Goal: Information Seeking & Learning: Learn about a topic

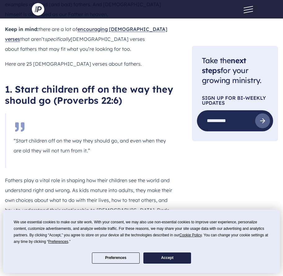
scroll to position [341, 0]
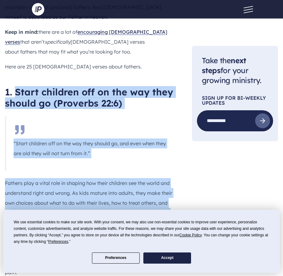
drag, startPoint x: 16, startPoint y: 69, endPoint x: 68, endPoint y: 189, distance: 130.7
click at [75, 178] on p "Fathers play a vital role in shaping how their children see the world and under…" at bounding box center [91, 227] width 172 height 99
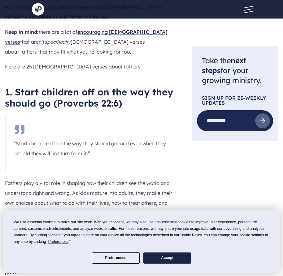
drag, startPoint x: 72, startPoint y: 171, endPoint x: 66, endPoint y: 164, distance: 8.8
drag, startPoint x: 66, startPoint y: 164, endPoint x: 94, endPoint y: 199, distance: 44.5
click at [94, 199] on p "Fathers play a vital role in shaping how their children see the world and under…" at bounding box center [91, 227] width 172 height 99
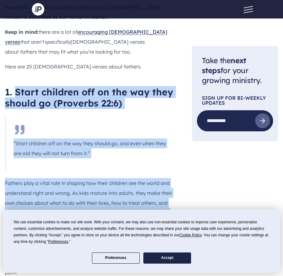
drag, startPoint x: 16, startPoint y: 67, endPoint x: 86, endPoint y: 207, distance: 156.9
copy div "Start children off on the way they should go (Proverbs 22:6) “Start children of…"
click at [143, 206] on p "Fathers play a vital role in shaping how their children see the world and under…" at bounding box center [91, 227] width 172 height 99
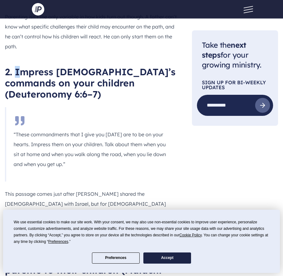
scroll to position [566, 0]
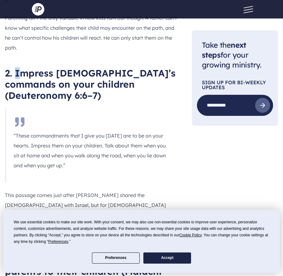
drag, startPoint x: 15, startPoint y: 25, endPoint x: 24, endPoint y: 54, distance: 30.2
click at [24, 68] on h2 "2. Impress [DEMOGRAPHIC_DATA]’s commands on your children (Deuteronomy 6:6–7)" at bounding box center [91, 84] width 172 height 33
click at [35, 109] on blockquote "“These commandments that I give you [DATE] are to be on your hearts. Impress th…" at bounding box center [91, 146] width 172 height 74
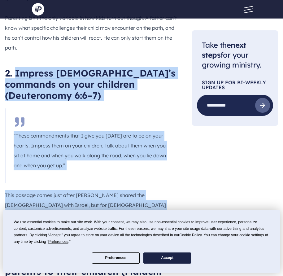
drag, startPoint x: 15, startPoint y: 50, endPoint x: 135, endPoint y: 194, distance: 187.6
copy div "Impress [DEMOGRAPHIC_DATA]’s commands on your children ([DEMOGRAPHIC_DATA] 6:6–…"
click at [175, 190] on p "This passage comes just after [PERSON_NAME] shared the [DEMOGRAPHIC_DATA] with …" at bounding box center [91, 215] width 172 height 50
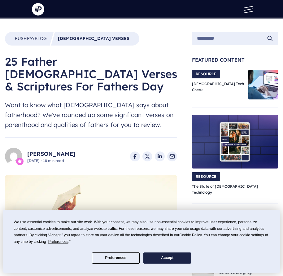
scroll to position [0, 0]
